Goal: Task Accomplishment & Management: Manage account settings

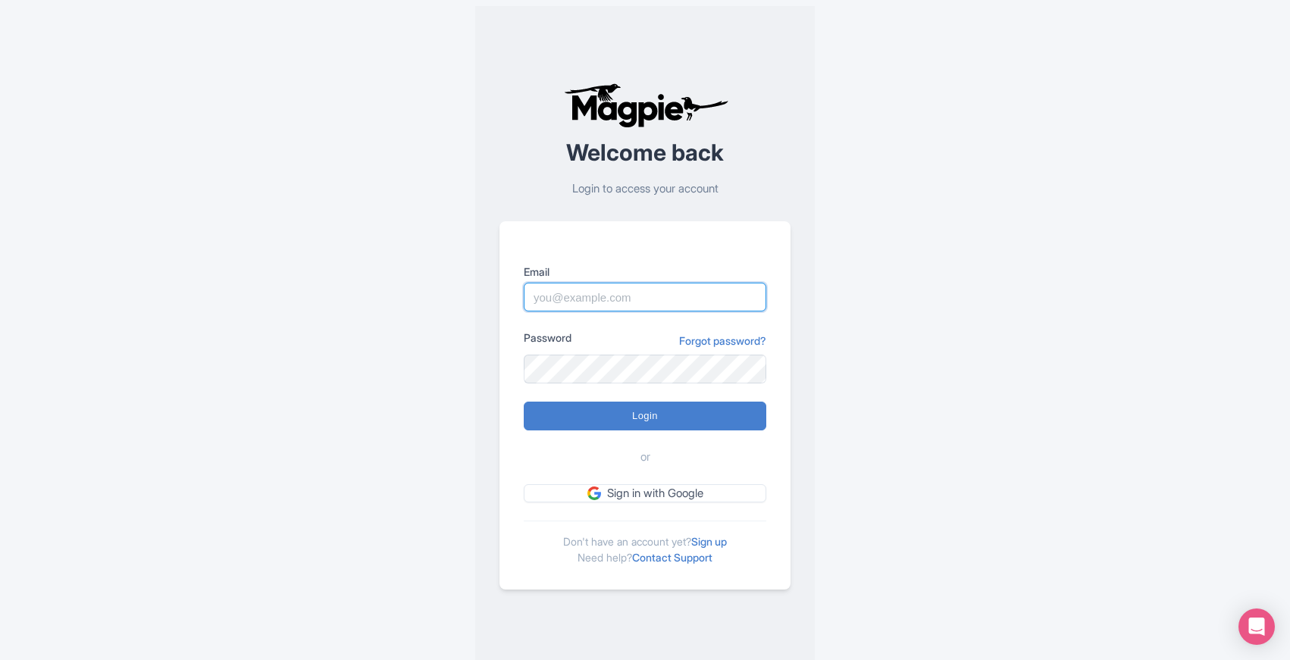
click at [586, 302] on input "Email" at bounding box center [645, 297] width 242 height 29
click at [557, 297] on input "Email" at bounding box center [645, 297] width 242 height 29
type input "[EMAIL_ADDRESS][DOMAIN_NAME]"
click at [408, 573] on div "Welcome back Login to access your account Email [EMAIL_ADDRESS][DOMAIN_NAME] Pa…" at bounding box center [645, 336] width 970 height 672
click at [474, 597] on div "Welcome back Login to access your account Email [EMAIL_ADDRESS][DOMAIN_NAME] Pa…" at bounding box center [645, 336] width 970 height 672
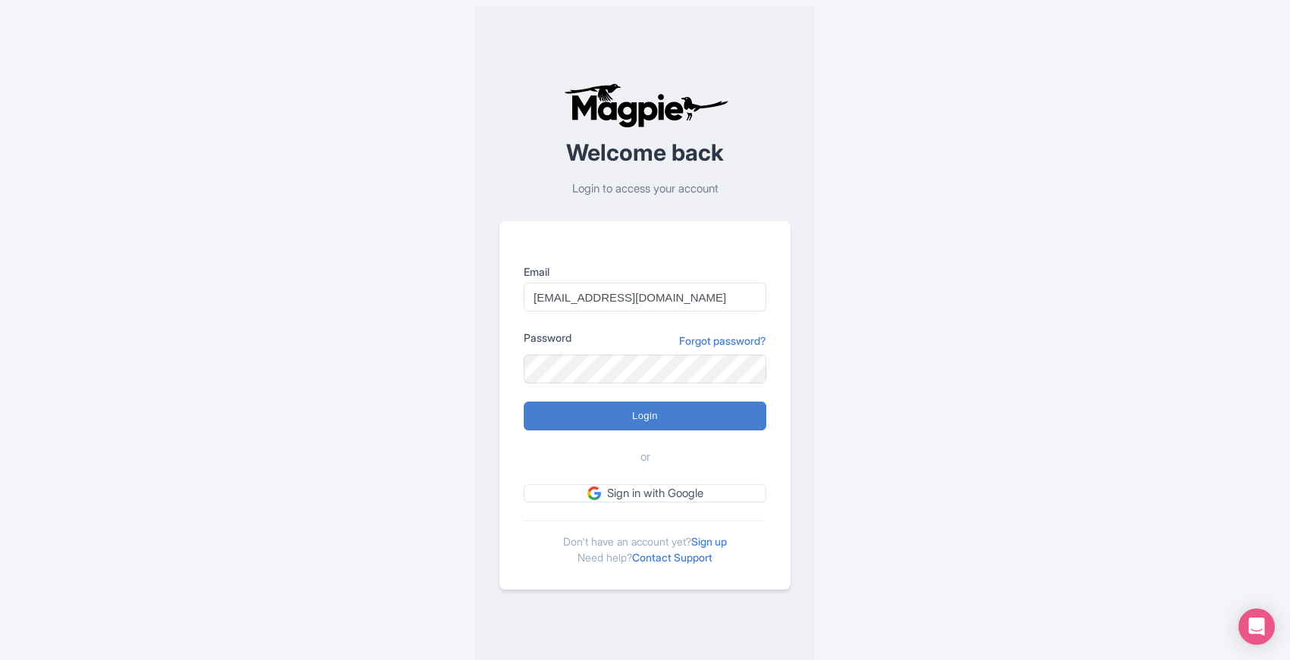
click at [642, 458] on span "or" at bounding box center [645, 457] width 10 height 17
click at [579, 151] on h2 "Welcome back" at bounding box center [644, 152] width 291 height 25
click at [578, 151] on h2 "Welcome back" at bounding box center [644, 152] width 291 height 25
click at [594, 155] on h2 "Welcome back" at bounding box center [644, 152] width 291 height 25
click at [593, 155] on h2 "Welcome back" at bounding box center [644, 152] width 291 height 25
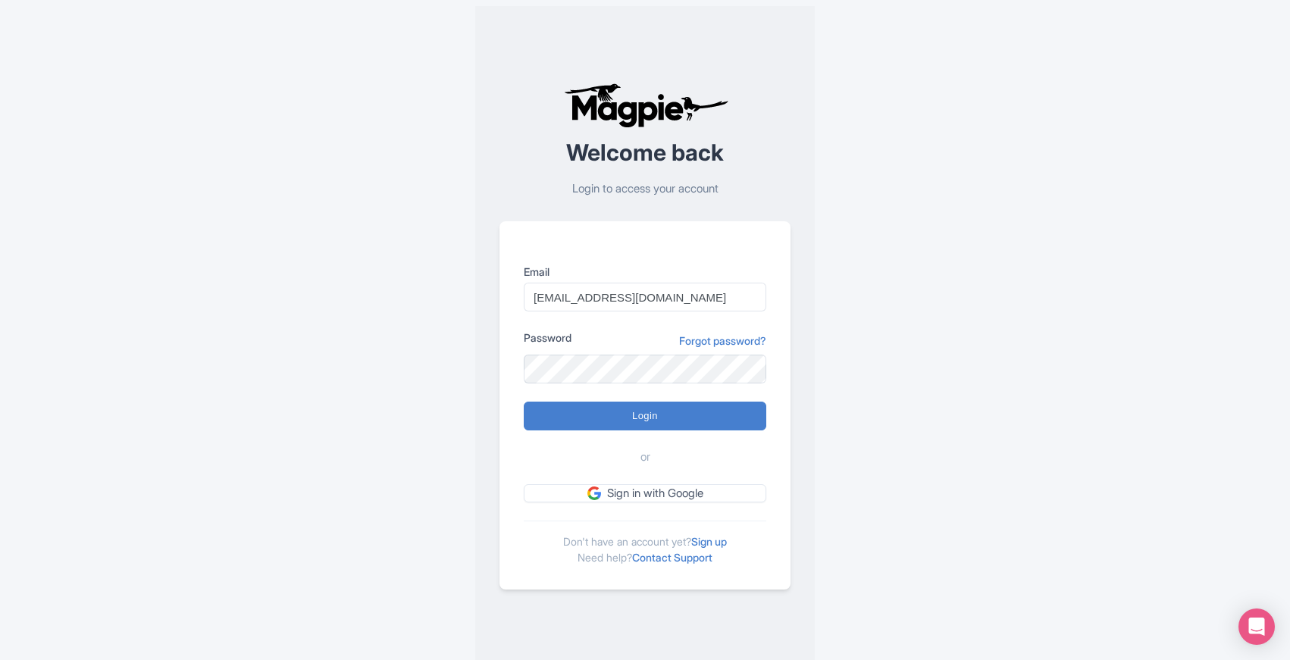
click at [595, 155] on h2 "Welcome back" at bounding box center [644, 152] width 291 height 25
click at [583, 114] on img at bounding box center [645, 105] width 170 height 45
click at [583, 111] on img at bounding box center [645, 105] width 170 height 45
click at [661, 98] on img at bounding box center [645, 105] width 170 height 45
click at [690, 111] on img at bounding box center [645, 105] width 170 height 45
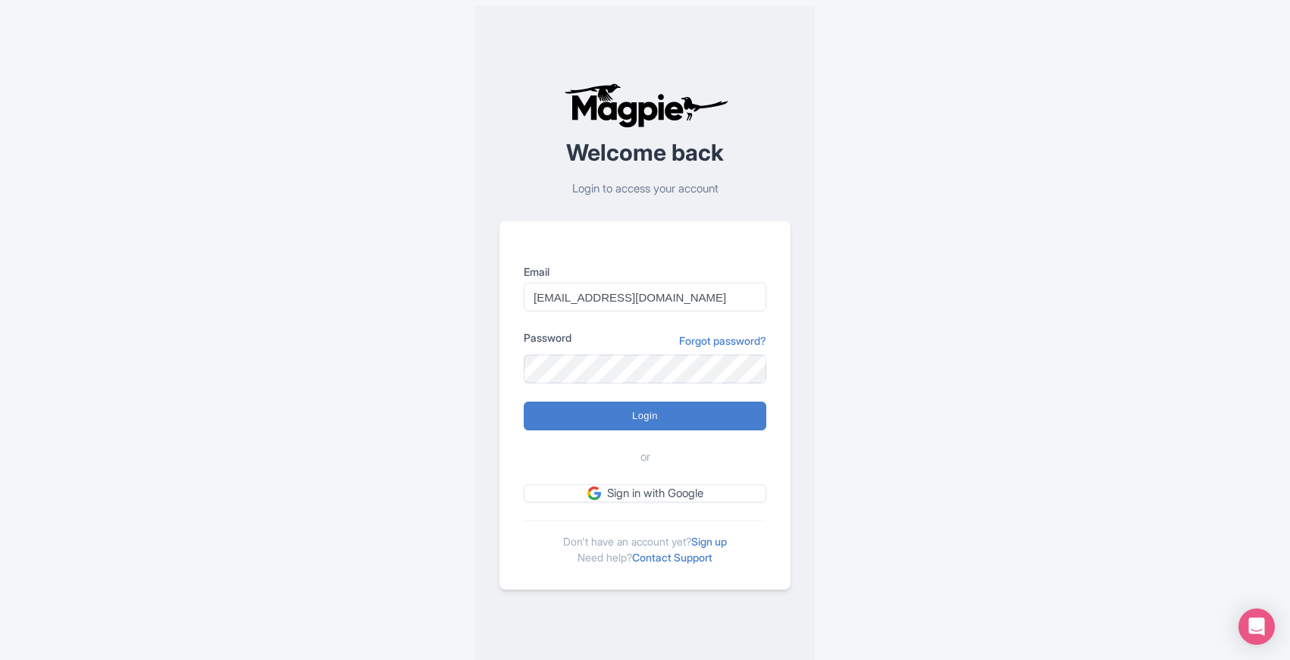
click at [577, 152] on h2 "Welcome back" at bounding box center [644, 152] width 291 height 25
click at [675, 155] on h2 "Welcome back" at bounding box center [644, 152] width 291 height 25
click at [715, 155] on h2 "Welcome back" at bounding box center [644, 152] width 291 height 25
click at [578, 151] on h2 "Welcome back" at bounding box center [644, 152] width 291 height 25
click at [584, 114] on img at bounding box center [645, 105] width 170 height 45
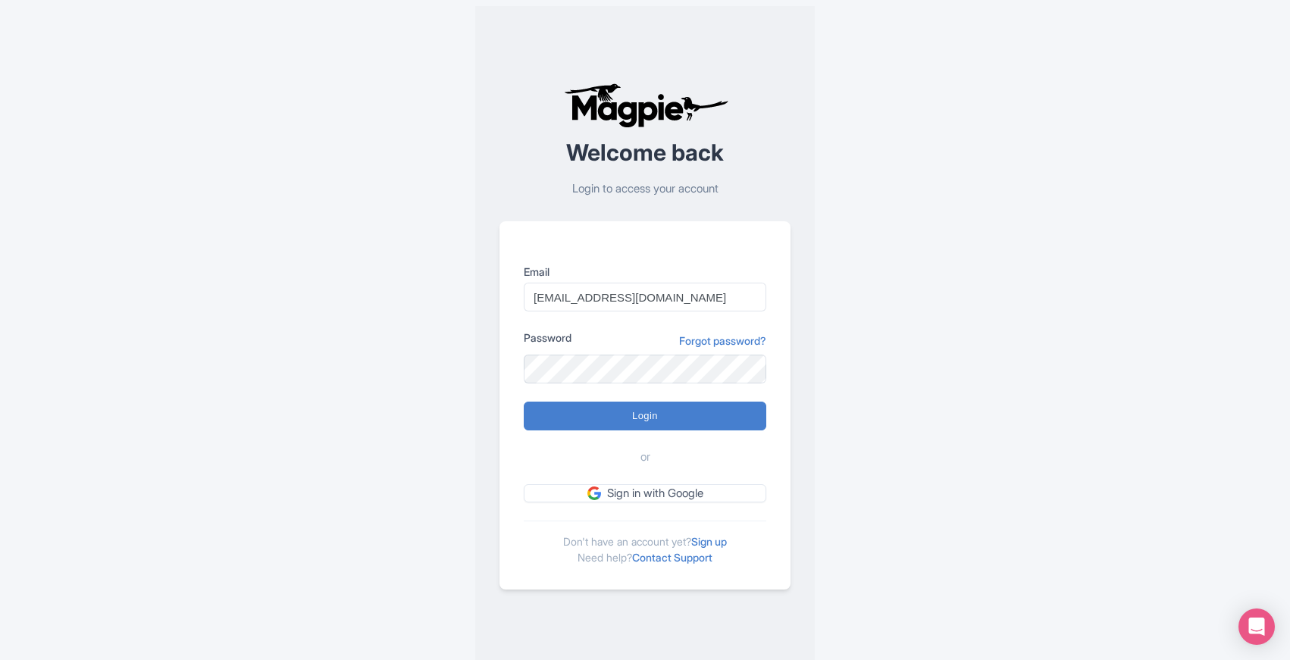
click at [584, 111] on img at bounding box center [645, 105] width 170 height 45
click at [465, 5] on div "Welcome back Login to access your account Email [EMAIL_ADDRESS][DOMAIN_NAME] Pa…" at bounding box center [645, 336] width 970 height 672
click at [578, 152] on h2 "Welcome back" at bounding box center [644, 152] width 291 height 25
click at [677, 155] on h2 "Welcome back" at bounding box center [644, 152] width 291 height 25
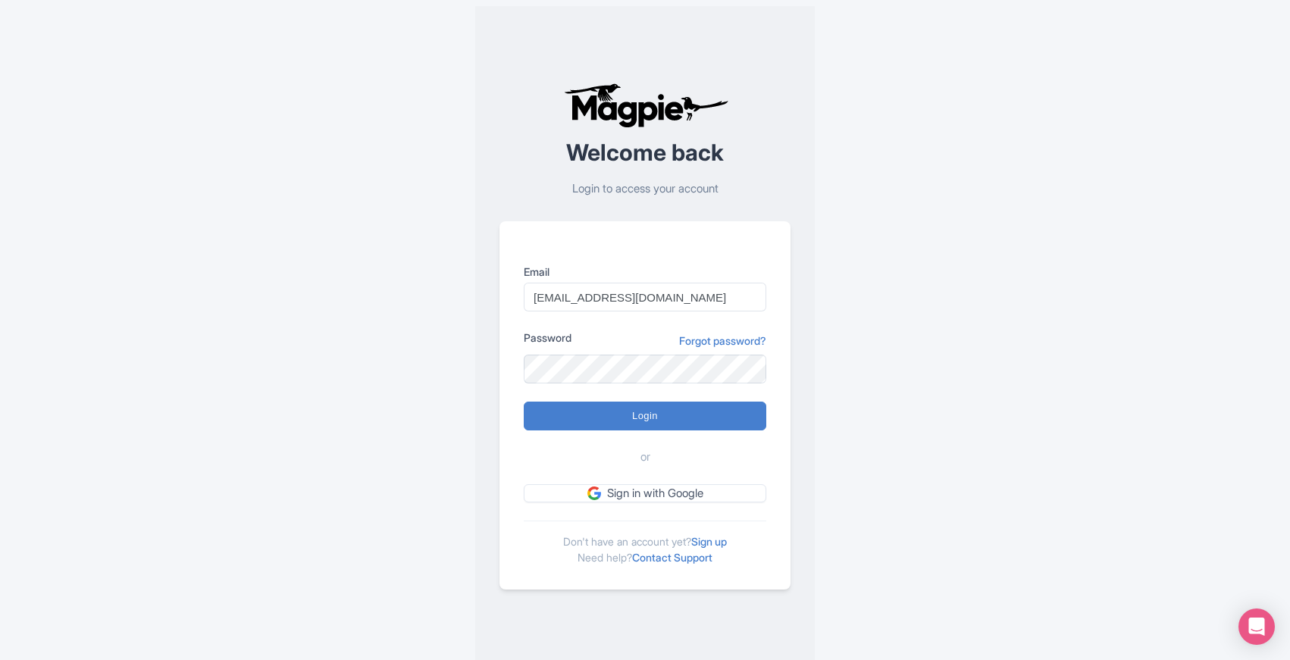
click at [676, 155] on h2 "Welcome back" at bounding box center [644, 152] width 291 height 25
click at [368, 602] on div "Welcome back Login to access your account Email [EMAIL_ADDRESS][DOMAIN_NAME] Pa…" at bounding box center [645, 336] width 970 height 672
